Goal: Information Seeking & Learning: Learn about a topic

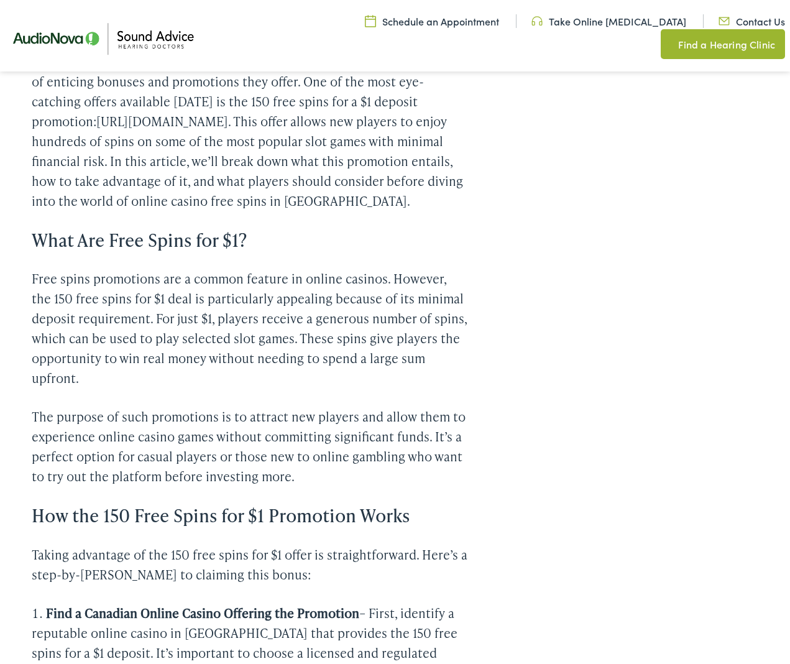
scroll to position [394, 0]
drag, startPoint x: 31, startPoint y: 194, endPoint x: 310, endPoint y: 192, distance: 279.1
click at [310, 229] on h3 "What Are Free Spins for $1?" at bounding box center [250, 239] width 436 height 21
copy h3 "What Are Free Spins for $1?"
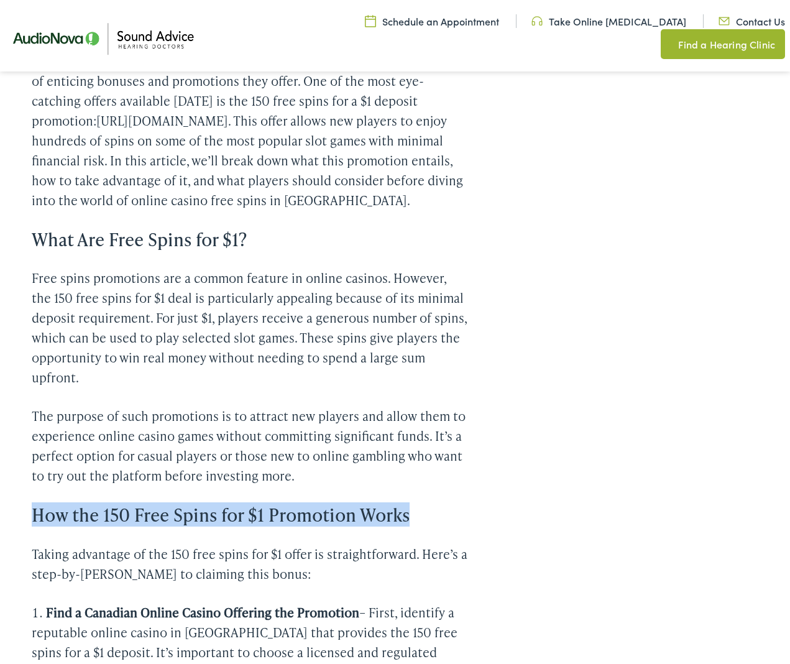
drag, startPoint x: 32, startPoint y: 469, endPoint x: 415, endPoint y: 476, distance: 383.0
click at [415, 504] on h3 "How the 150 Free Spins for $1 Promotion Works" at bounding box center [250, 514] width 436 height 21
copy h3 "How the 150 Free Spins for $1 Promotion Works"
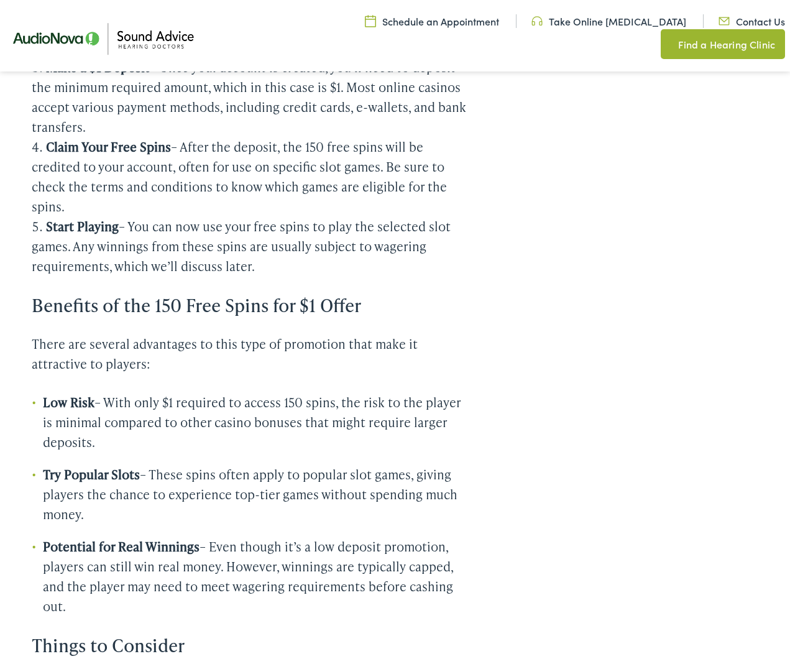
scroll to position [1099, 0]
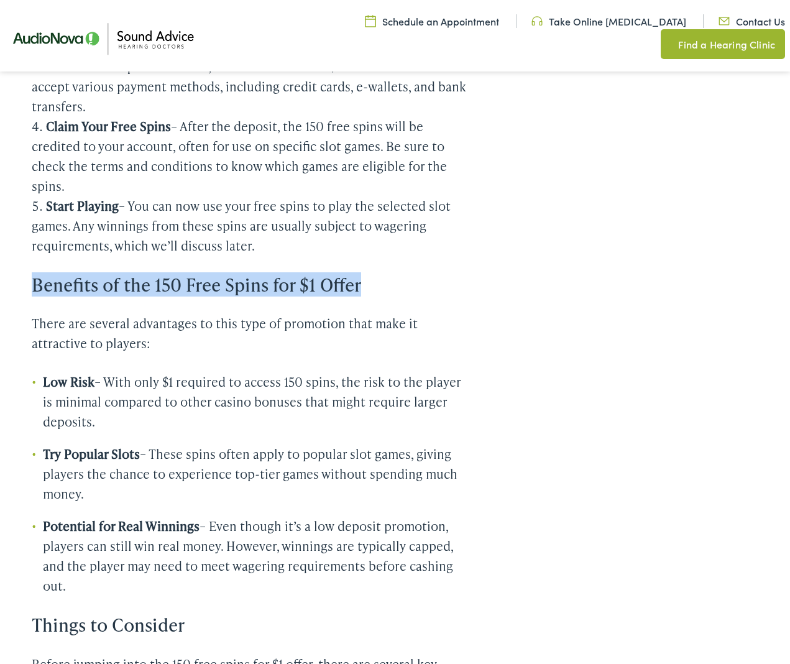
drag, startPoint x: 34, startPoint y: 241, endPoint x: 393, endPoint y: 249, distance: 360.0
click at [393, 274] on h3 "Benefits of the 150 Free Spins for $1 Offer" at bounding box center [250, 284] width 436 height 21
copy h3 "Benefits of the 150 Free Spins for $1 Offer"
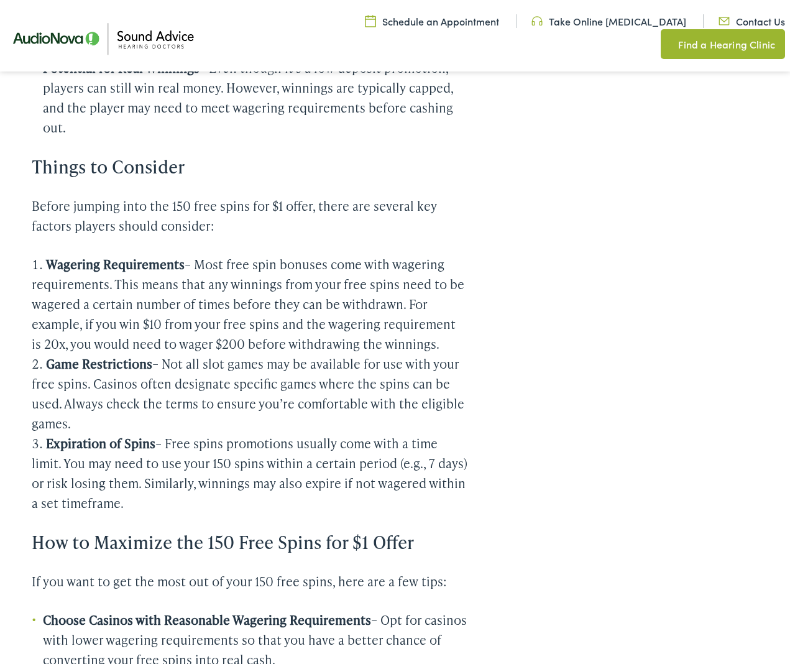
scroll to position [1558, 0]
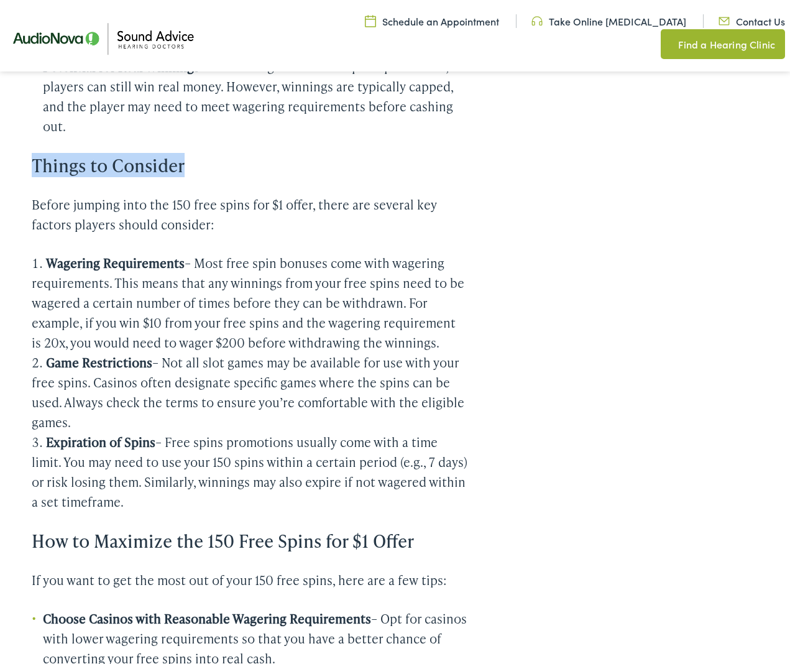
drag, startPoint x: 35, startPoint y: 124, endPoint x: 204, endPoint y: 130, distance: 169.8
click at [204, 155] on h3 "Things to Consider" at bounding box center [250, 165] width 436 height 21
copy h3 "Things to Consider"
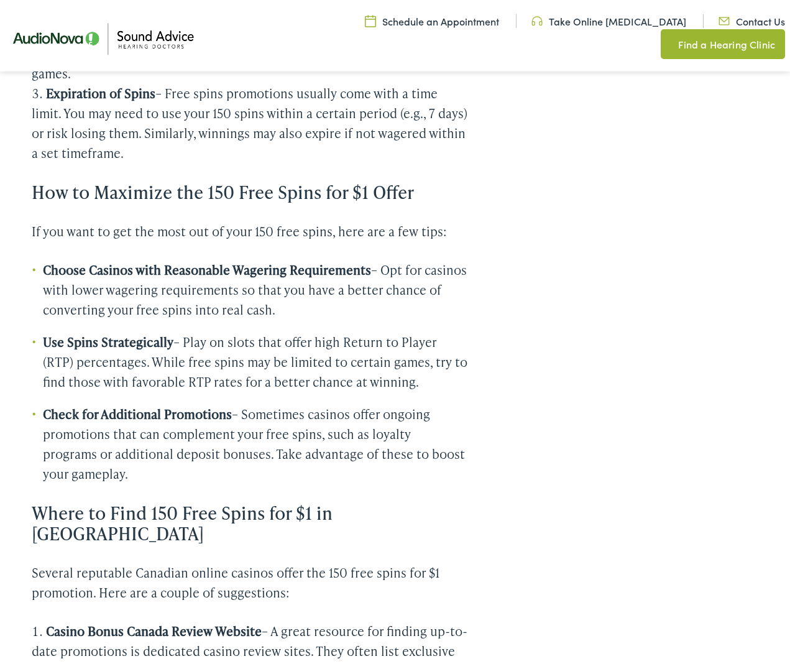
scroll to position [1925, 0]
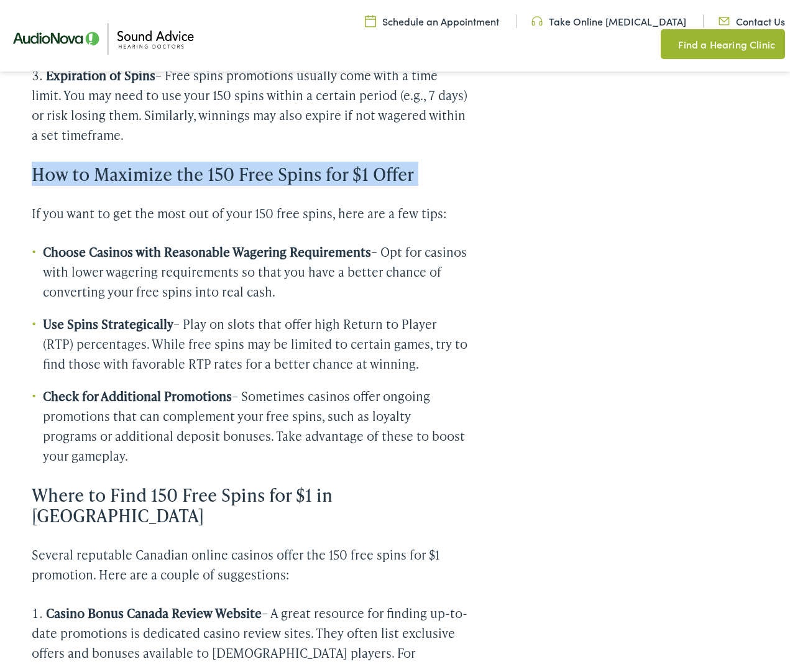
drag, startPoint x: 32, startPoint y: 130, endPoint x: 408, endPoint y: 145, distance: 376.4
copy div "How to Maximize the 150 Free Spins for $1 Offer"
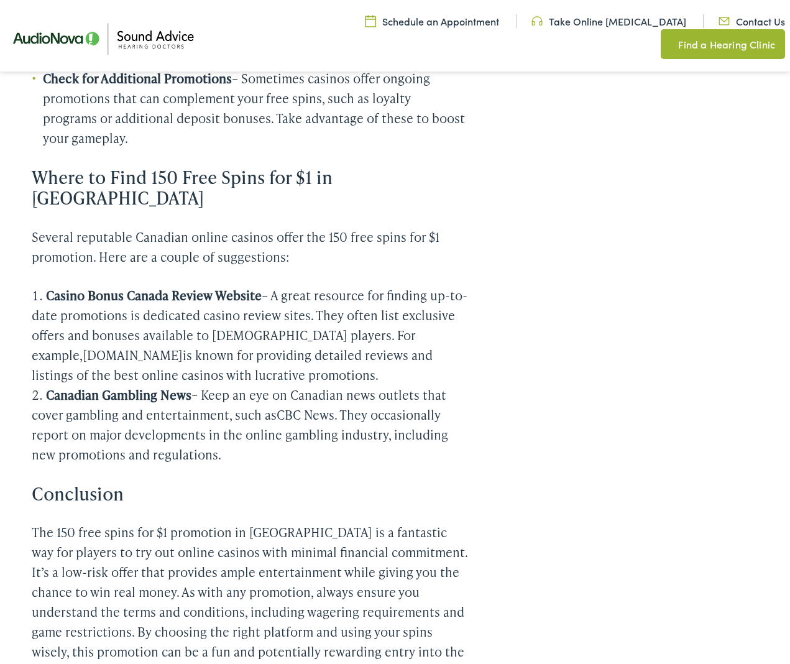
scroll to position [2229, 0]
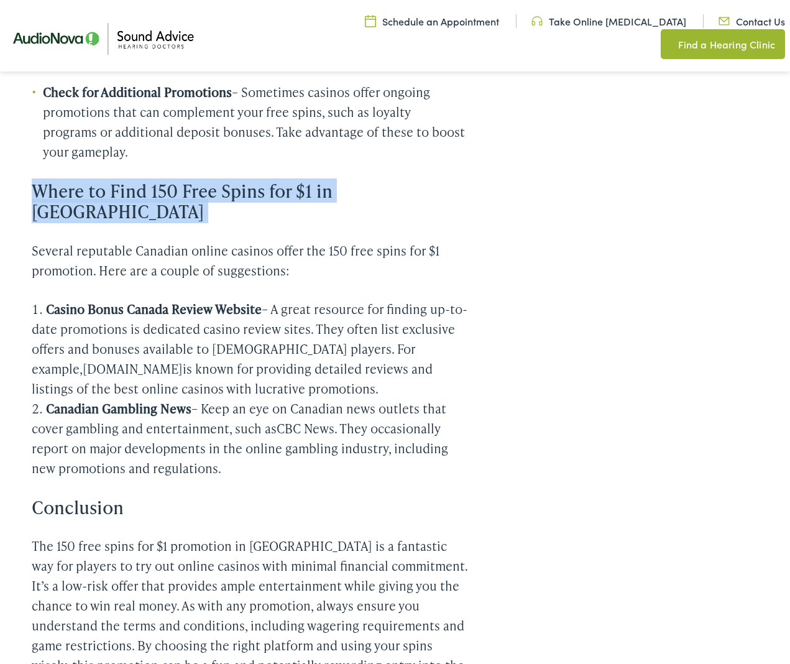
drag, startPoint x: 42, startPoint y: 147, endPoint x: 371, endPoint y: 162, distance: 329.2
copy div "Where to Find 150 Free Spins for $1 in [GEOGRAPHIC_DATA]"
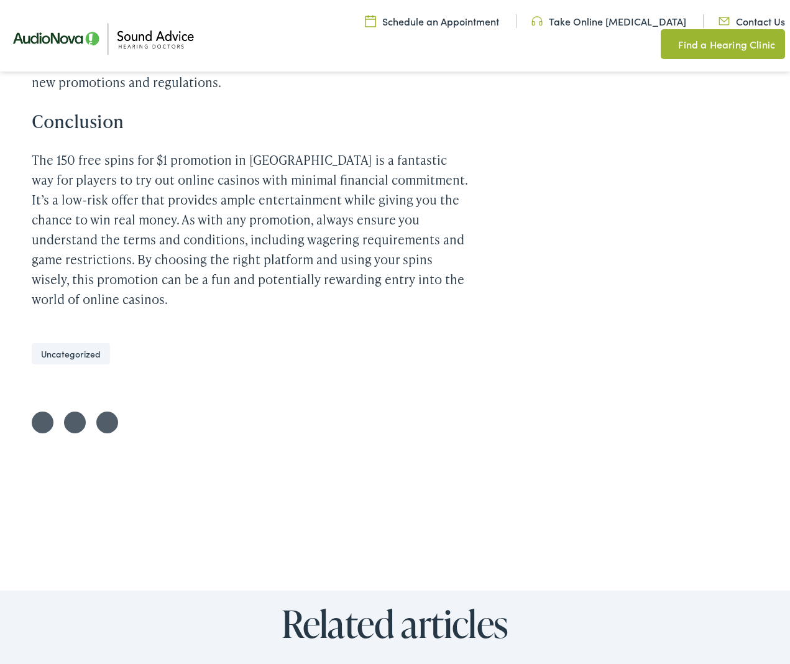
scroll to position [2650, 0]
